Goal: Entertainment & Leisure: Consume media (video, audio)

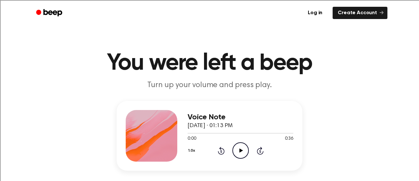
click at [246, 150] on icon "Play Audio" at bounding box center [240, 150] width 16 height 16
click at [238, 147] on icon "Play Audio" at bounding box center [240, 150] width 16 height 16
drag, startPoint x: 237, startPoint y: 147, endPoint x: 213, endPoint y: 127, distance: 31.3
click at [236, 147] on icon "Play Audio" at bounding box center [240, 150] width 16 height 16
drag, startPoint x: 242, startPoint y: 150, endPoint x: 232, endPoint y: 136, distance: 17.7
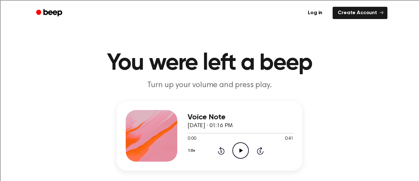
click at [242, 150] on icon "Play Audio" at bounding box center [240, 150] width 16 height 16
